Goal: Transaction & Acquisition: Purchase product/service

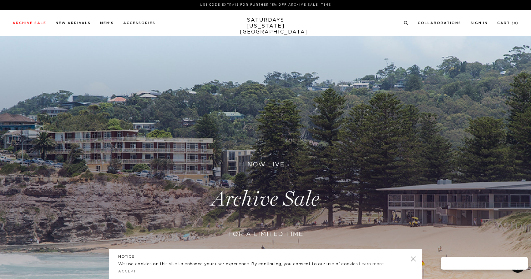
click at [303, 196] on link at bounding box center [265, 198] width 531 height 325
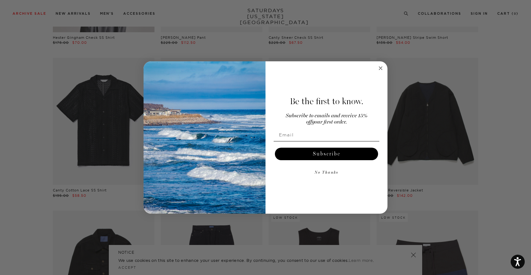
scroll to position [465, 1]
click at [380, 71] on circle "Close dialog" at bounding box center [380, 67] width 7 height 7
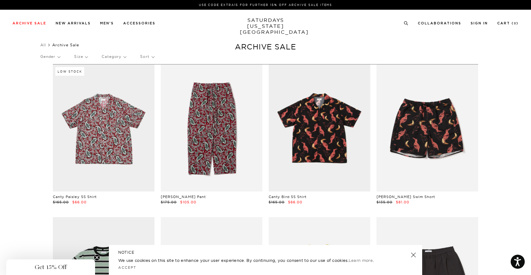
scroll to position [0, 3]
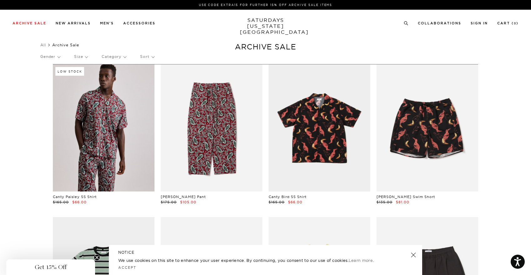
click at [56, 54] on p "Gender" at bounding box center [50, 56] width 20 height 14
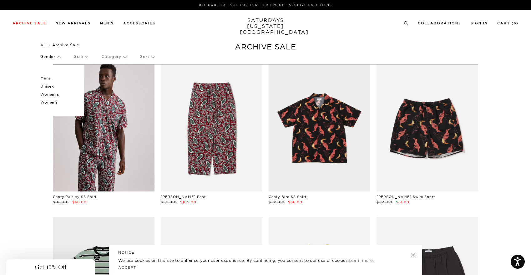
click at [51, 78] on p "Mens" at bounding box center [59, 78] width 38 height 8
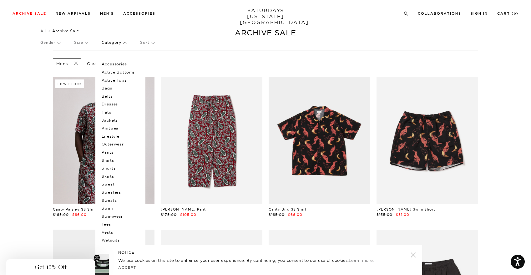
scroll to position [13, 0]
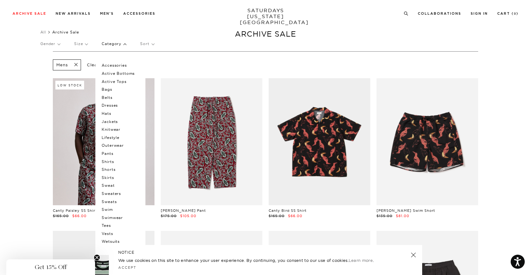
click at [111, 149] on p "Pants" at bounding box center [121, 153] width 38 height 8
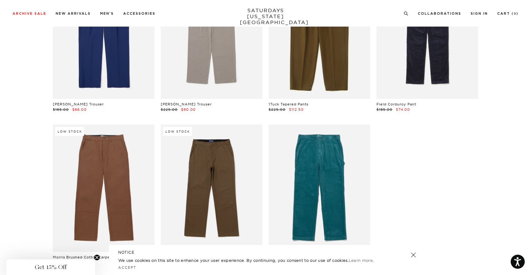
scroll to position [813, 0]
